Goal: Navigation & Orientation: Find specific page/section

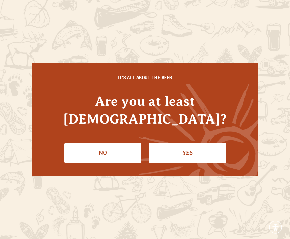
click at [192, 148] on link "Yes" at bounding box center [187, 153] width 77 height 20
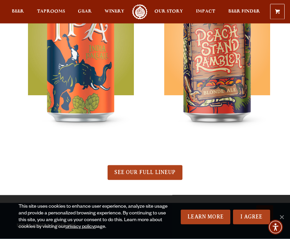
scroll to position [439, 0]
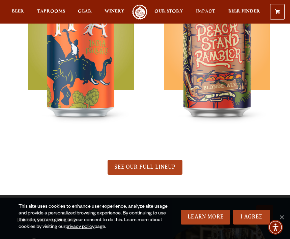
click at [160, 163] on link "SEE OUR FULL LINEUP" at bounding box center [145, 167] width 74 height 15
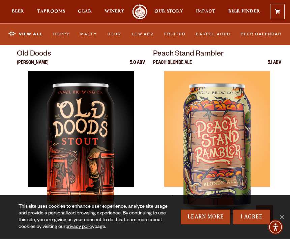
scroll to position [1535, 0]
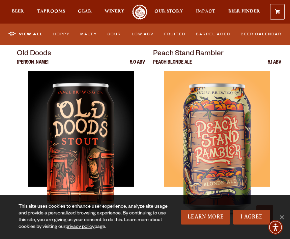
click at [258, 150] on div at bounding box center [217, 155] width 128 height 169
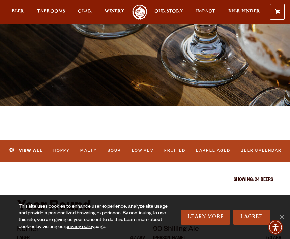
scroll to position [113, 0]
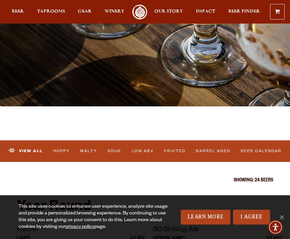
click at [32, 157] on link "View All" at bounding box center [25, 151] width 39 height 14
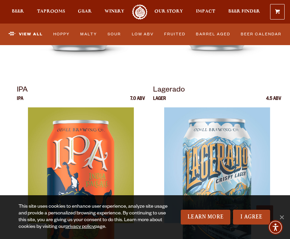
scroll to position [452, 0]
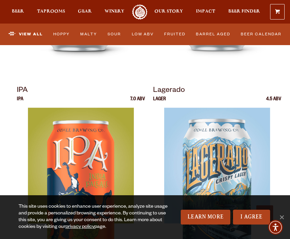
click at [107, 133] on img at bounding box center [81, 192] width 106 height 169
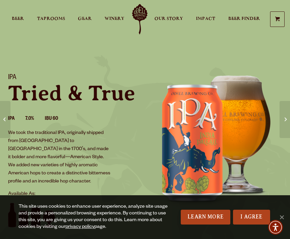
click at [20, 18] on span "Beer" at bounding box center [18, 18] width 12 height 5
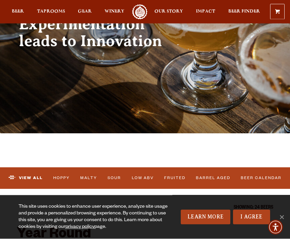
scroll to position [88, 0]
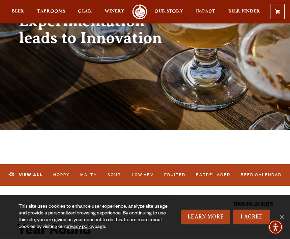
click at [263, 175] on link "Beer Calendar" at bounding box center [261, 176] width 45 height 14
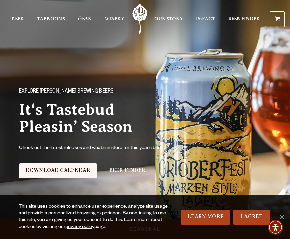
click at [55, 21] on span "Taprooms" at bounding box center [51, 18] width 28 height 5
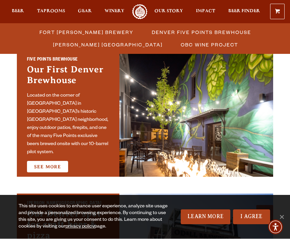
scroll to position [356, 0]
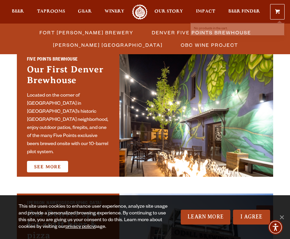
click at [277, 14] on span at bounding box center [277, 12] width 5 height 5
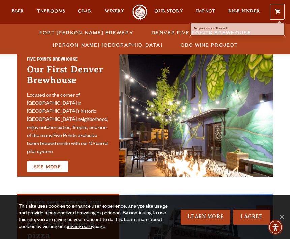
click at [235, 33] on p "No products in the cart." at bounding box center [237, 29] width 94 height 12
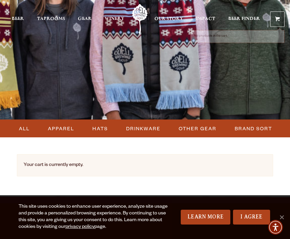
click at [277, 18] on span at bounding box center [277, 20] width 5 height 5
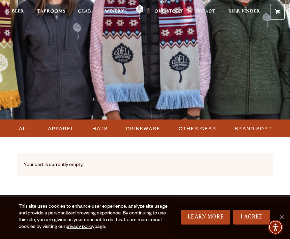
click at [111, 170] on div "Your cart is currently empty." at bounding box center [145, 165] width 256 height 22
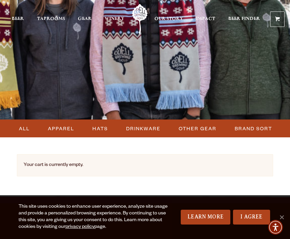
click at [27, 130] on span "ALL" at bounding box center [24, 129] width 11 height 10
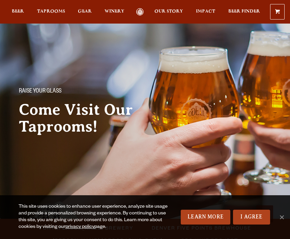
scroll to position [356, 0]
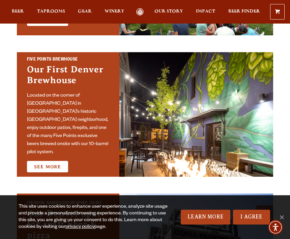
click at [241, 12] on span "Beer Finder" at bounding box center [244, 11] width 32 height 5
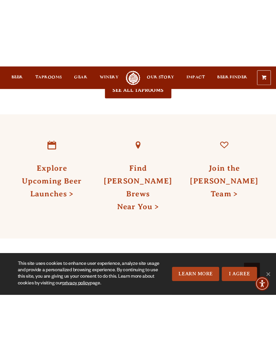
scroll to position [698, 0]
